Goal: Check status: Check status

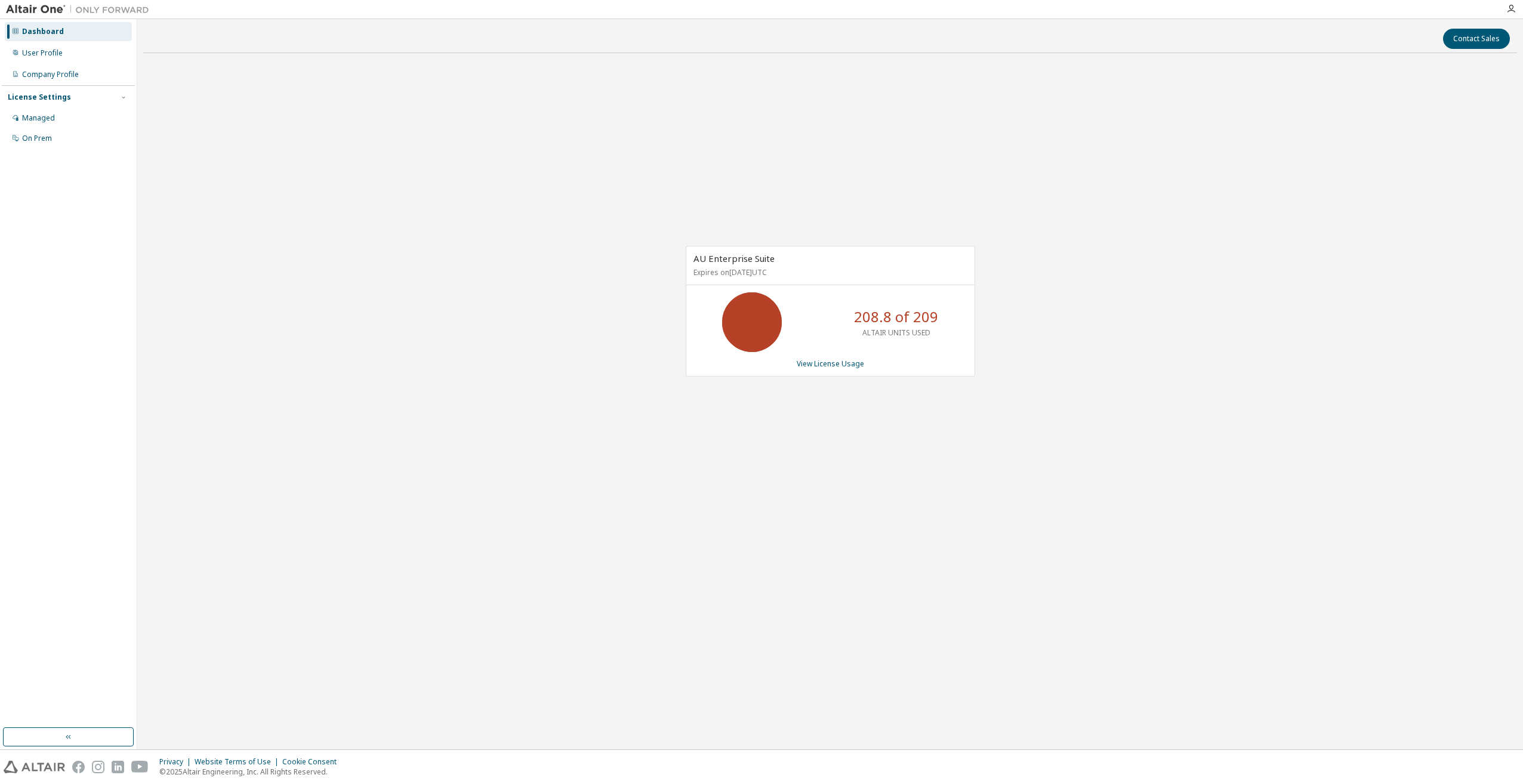
click at [692, 416] on div "AU Enterprise Suite Expires on [DATE] UTC 208.8 of 209 ALTAIR UNITS USED View L…" at bounding box center [830, 317] width 1374 height 509
